Goal: Transaction & Acquisition: Purchase product/service

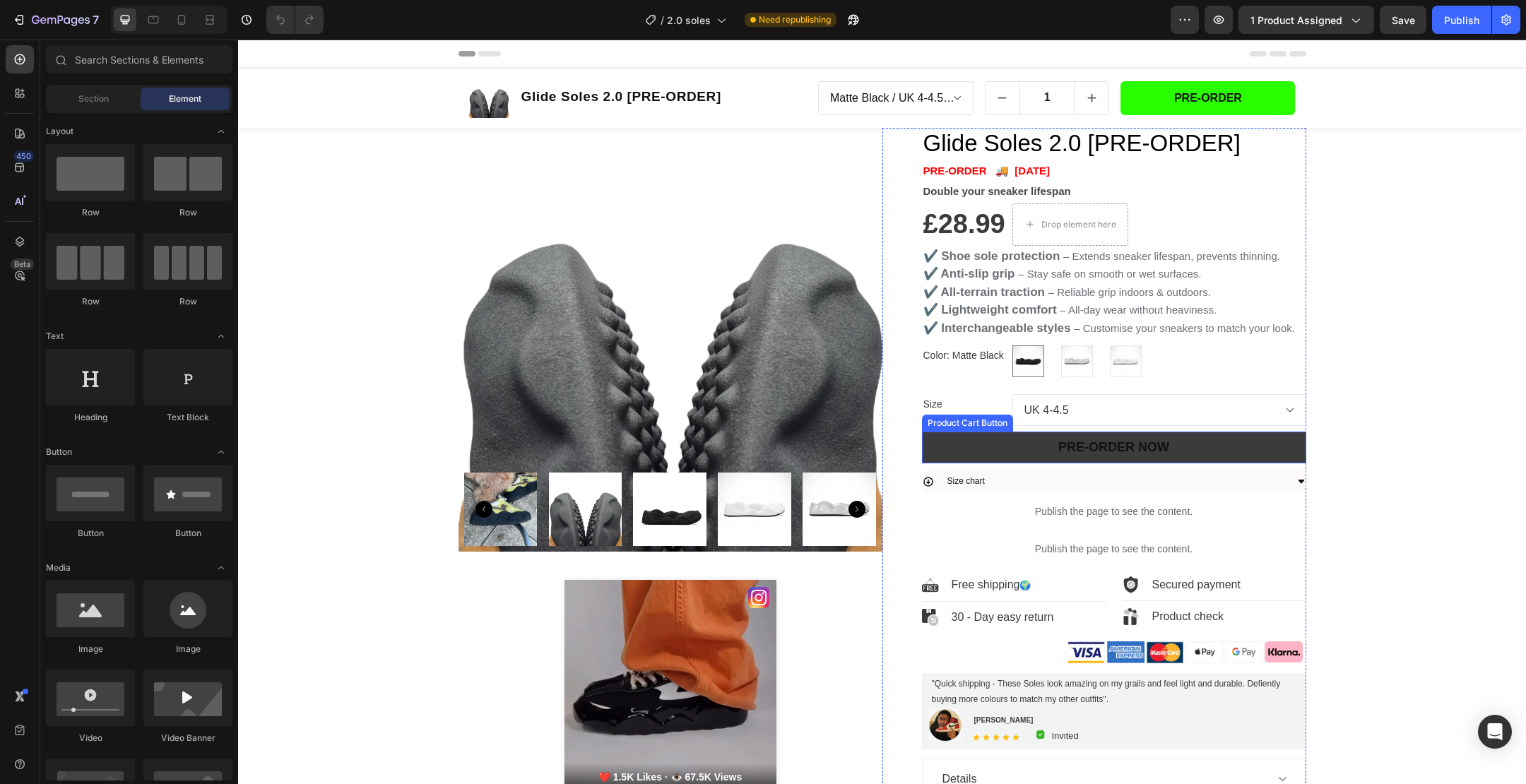
click at [1211, 453] on button "PRE-ORDER NOW" at bounding box center [1114, 447] width 384 height 32
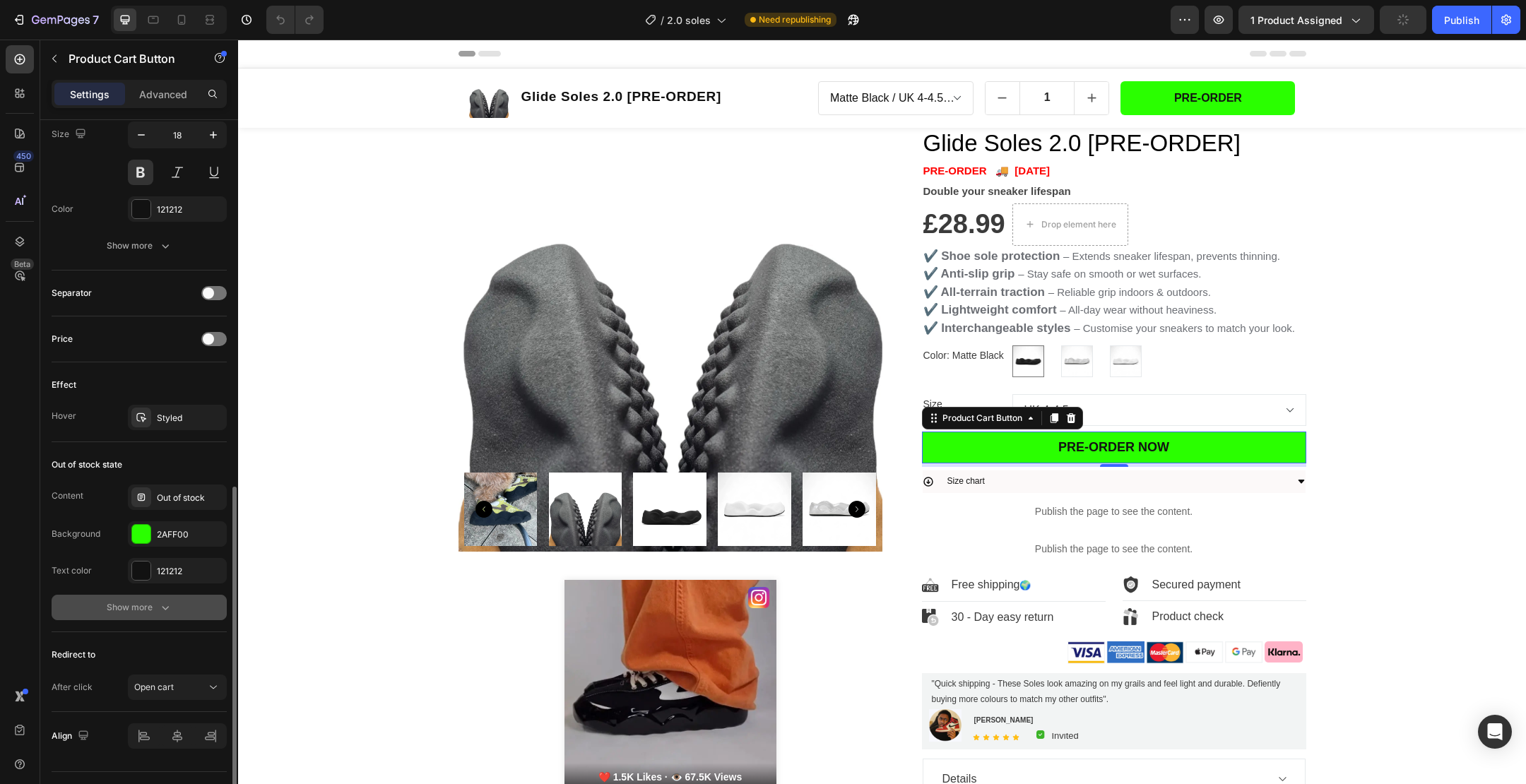
scroll to position [775, 0]
click at [135, 604] on div "Show more" at bounding box center [140, 609] width 66 height 15
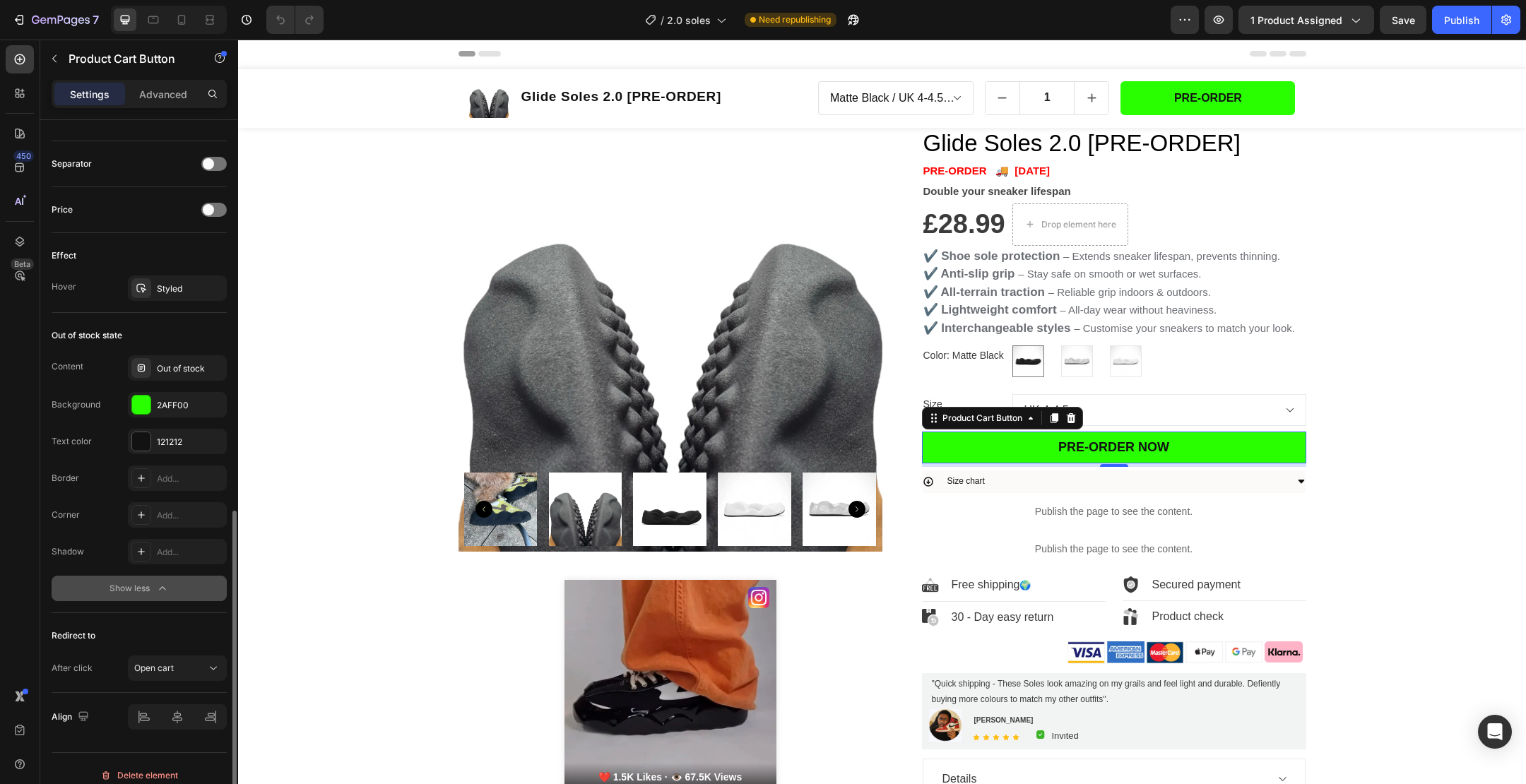
scroll to position [915, 0]
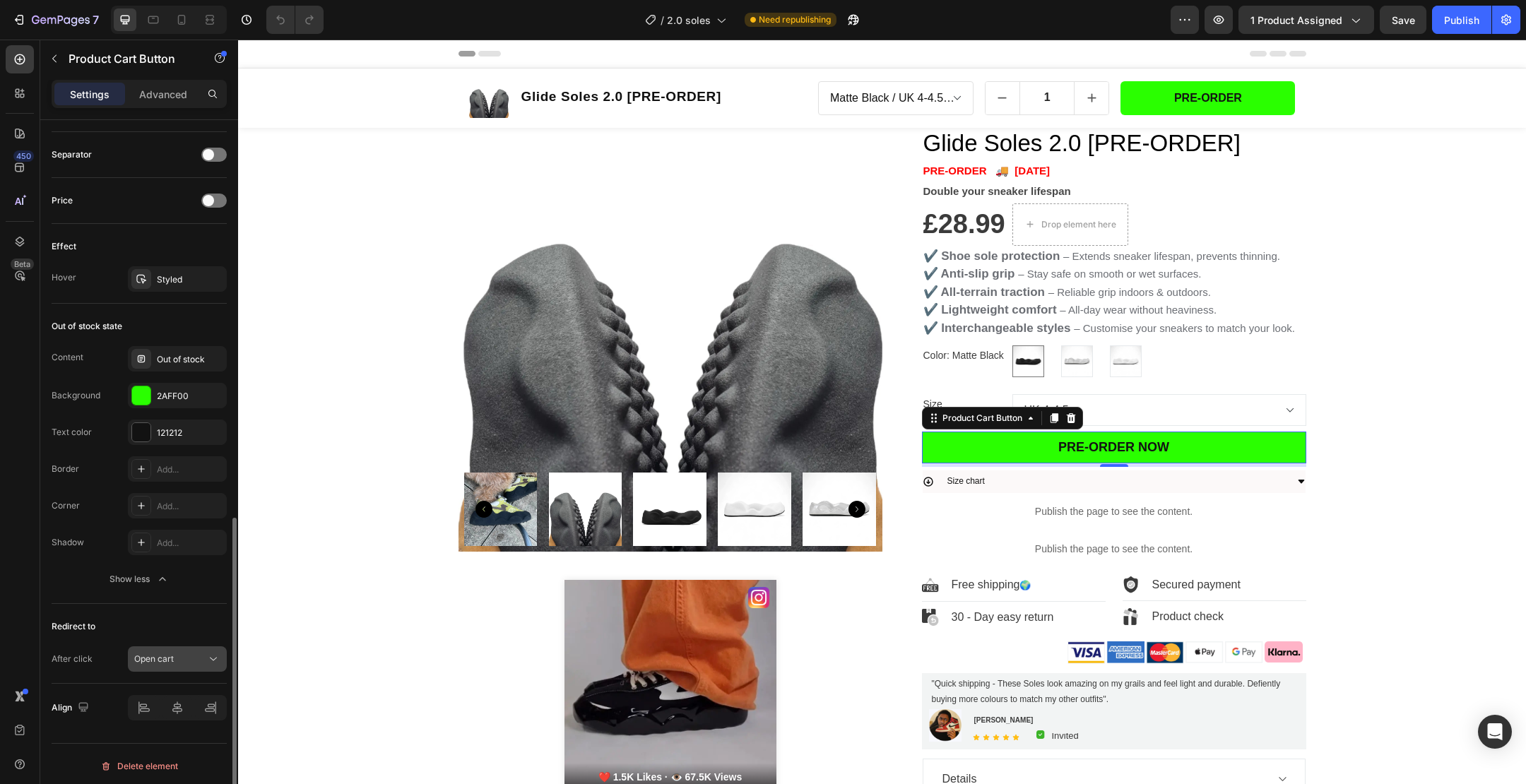
click at [183, 659] on div "Open cart" at bounding box center [170, 659] width 72 height 13
drag, startPoint x: 54, startPoint y: 583, endPoint x: 28, endPoint y: 583, distance: 26.0
click at [28, 583] on div "450 Beta Sections(18) Elements(84) Section Element Hero Section Product Detail …" at bounding box center [118, 411] width 238 height 744
click at [155, 666] on button "Open cart" at bounding box center [178, 659] width 99 height 25
click at [24, 600] on div "450 Beta" at bounding box center [19, 364] width 28 height 637
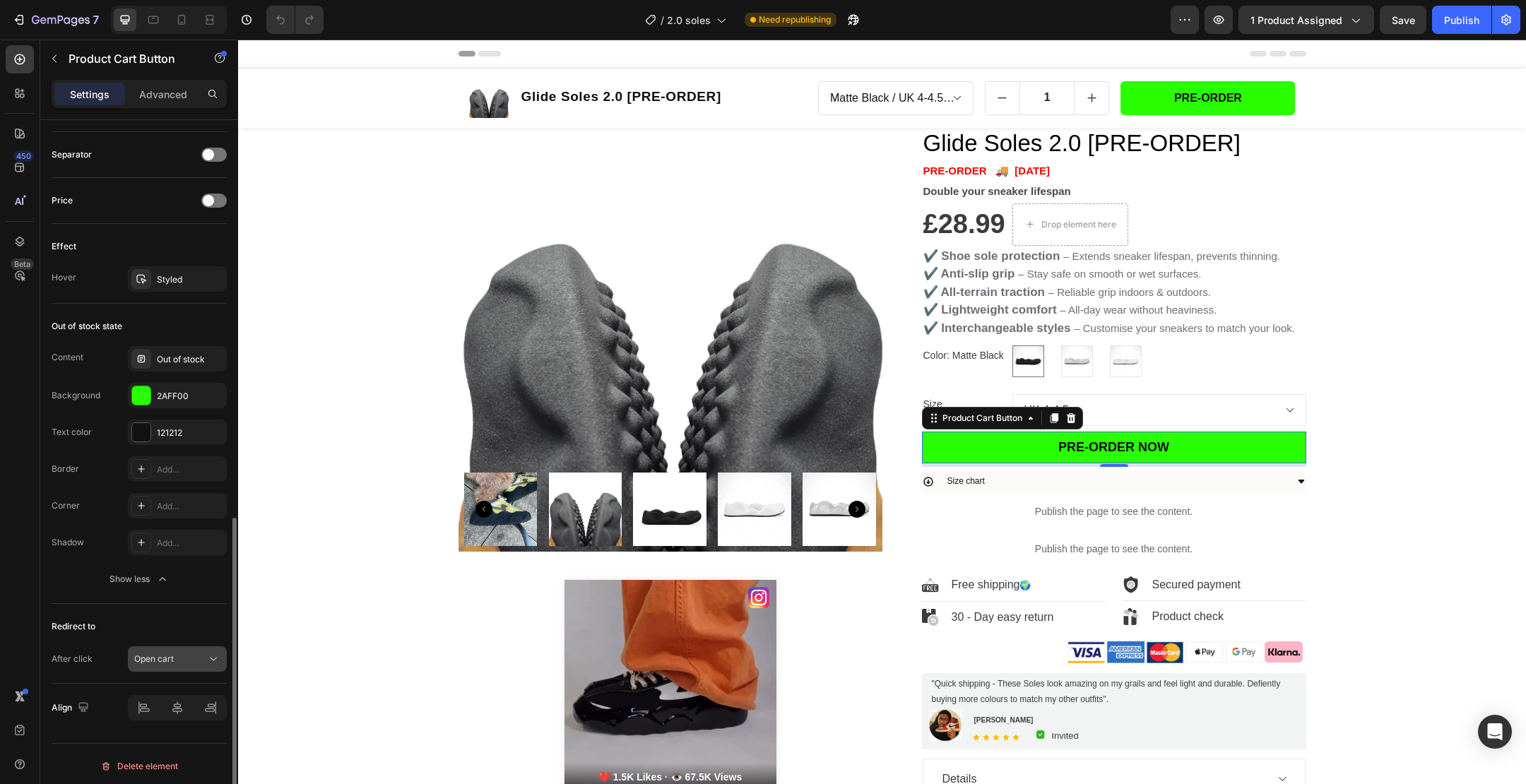
click at [144, 653] on span "Open cart" at bounding box center [153, 658] width 40 height 11
click at [18, 583] on div "450 Beta" at bounding box center [19, 364] width 28 height 637
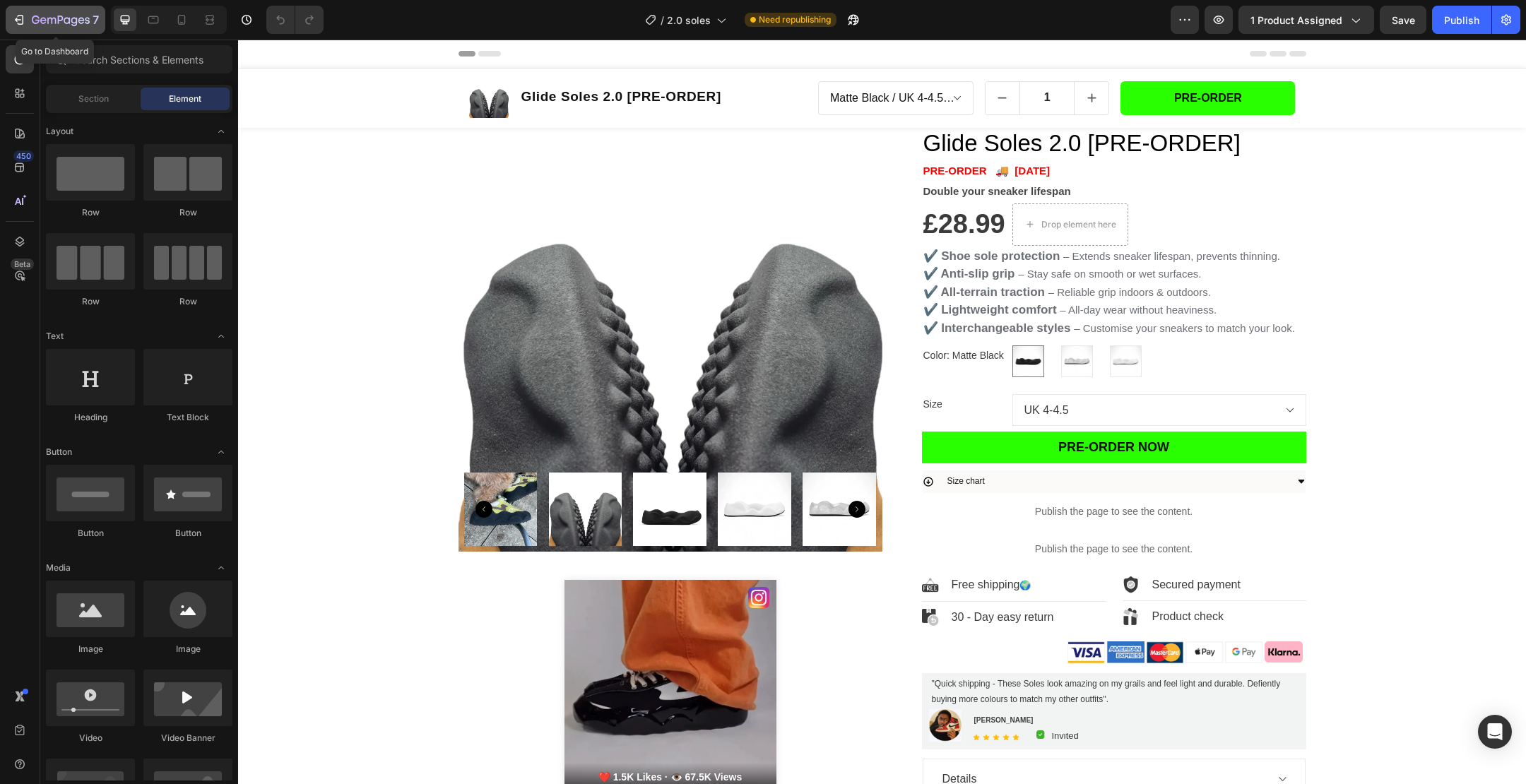
click at [48, 21] on icon "button" at bounding box center [51, 20] width 9 height 7
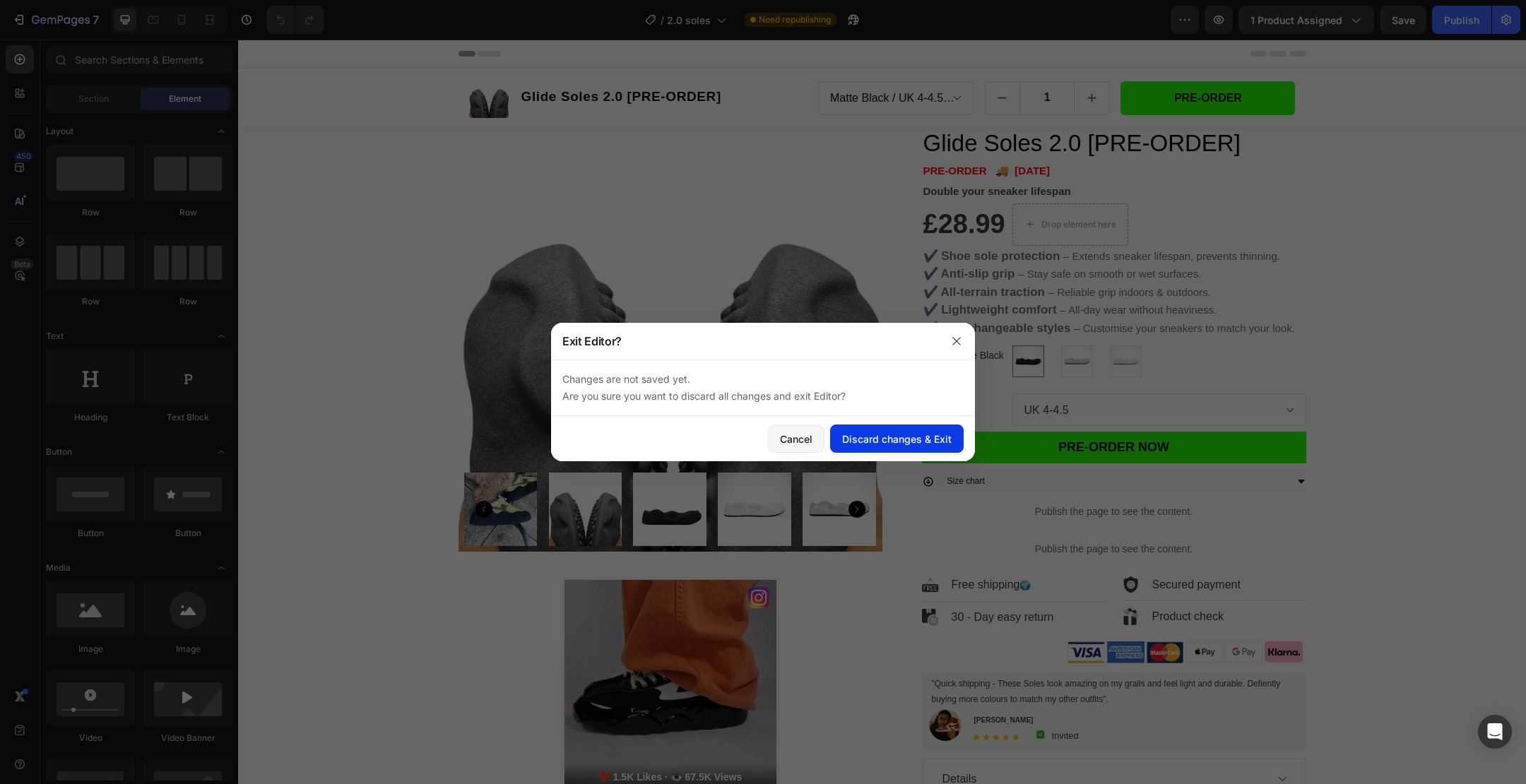
click at [903, 442] on div "Discard changes & Exit" at bounding box center [897, 439] width 110 height 15
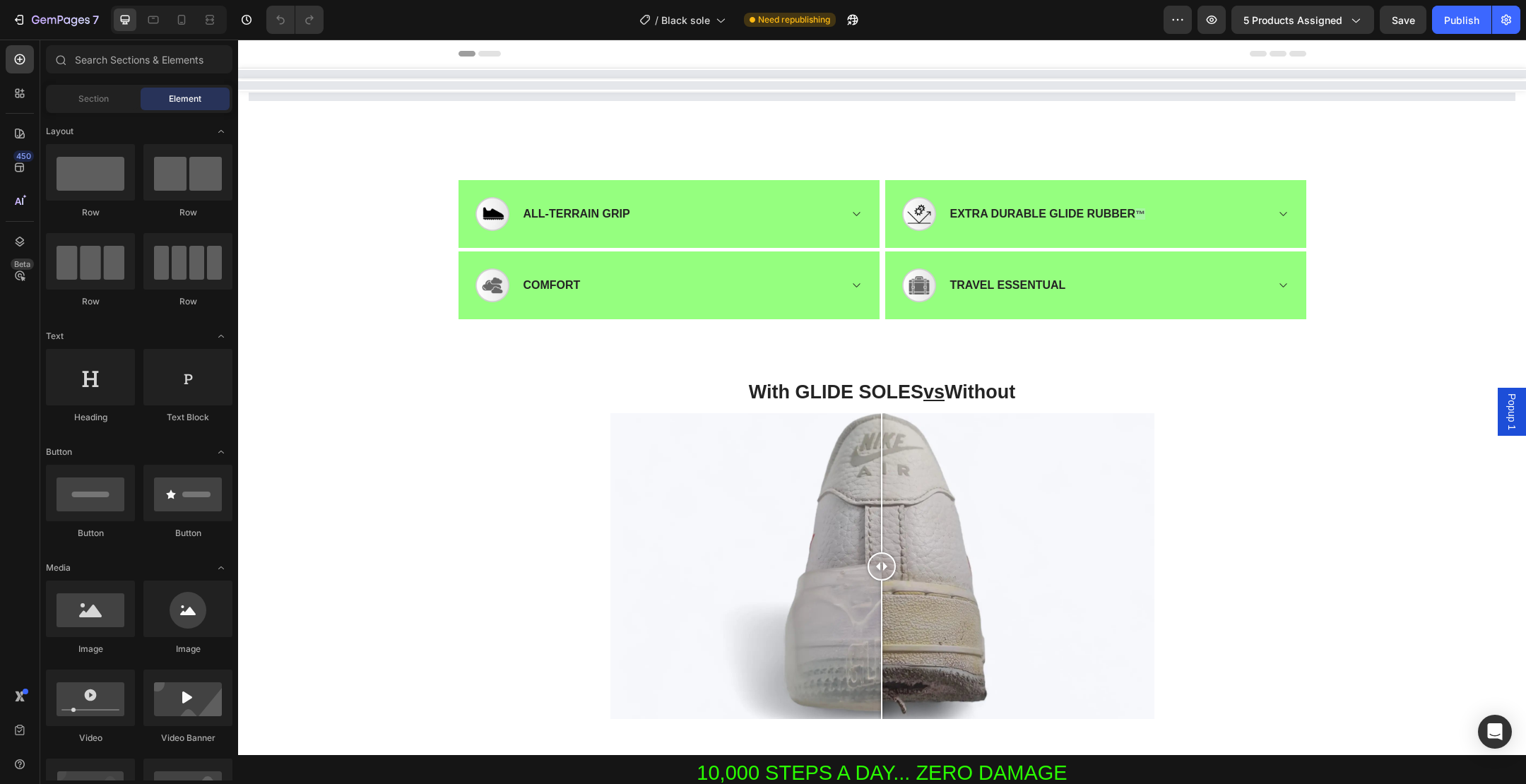
select select "573813870539244617"
select select "US 6-6.5 | UK 5-5.5 | EU 38-39"
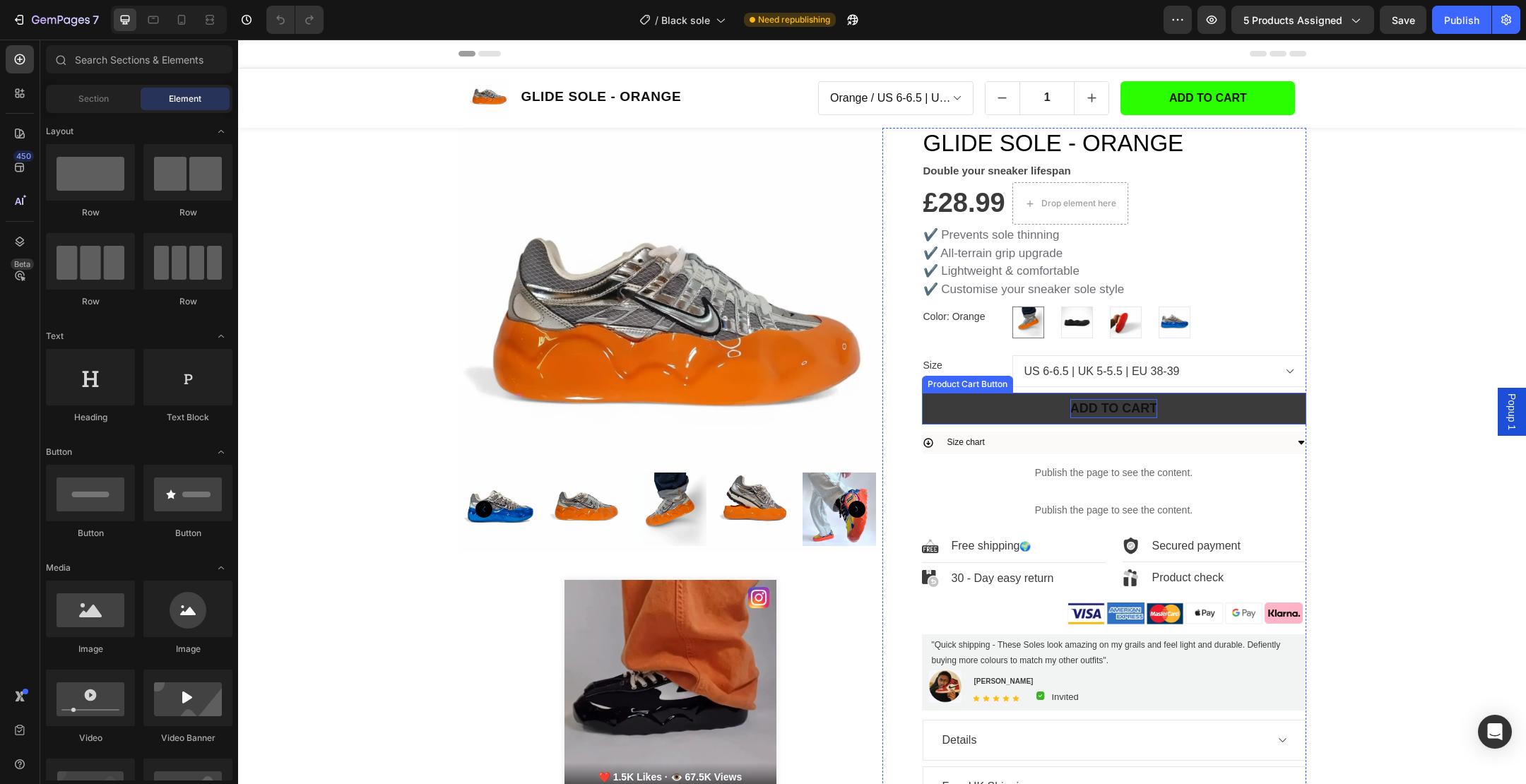
click at [1077, 411] on div "ADD TO CART" at bounding box center [1114, 408] width 87 height 19
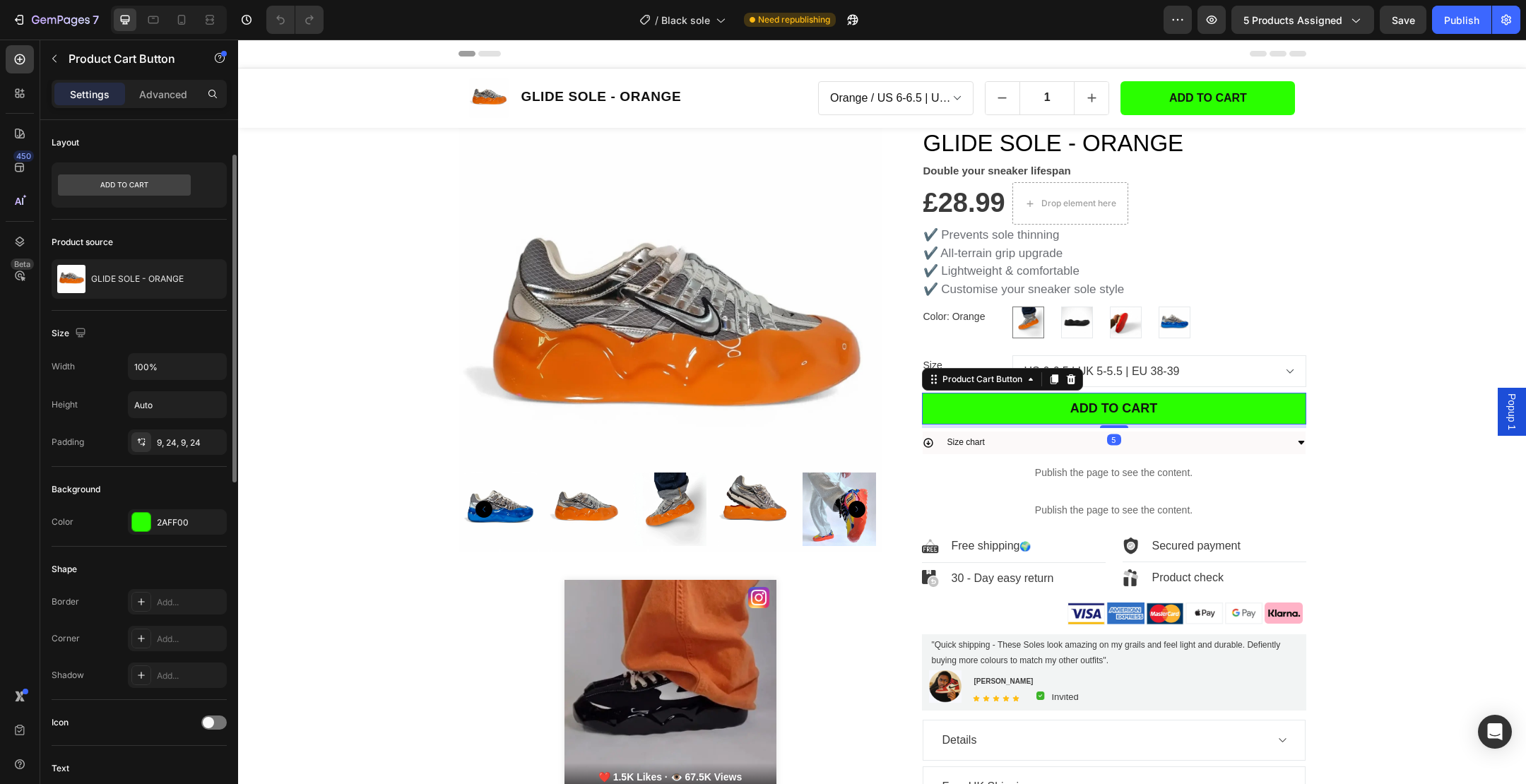
scroll to position [805, 0]
